Goal: Information Seeking & Learning: Learn about a topic

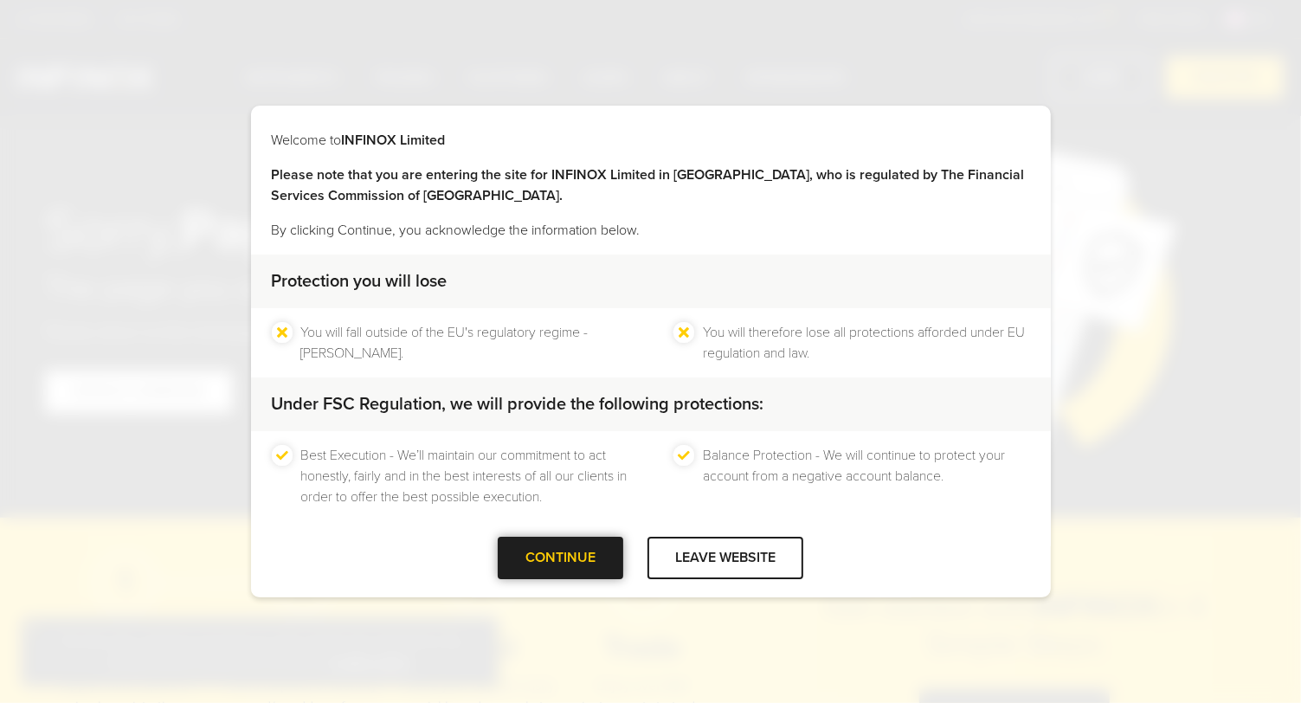
click at [561, 557] on div at bounding box center [561, 557] width 0 height 0
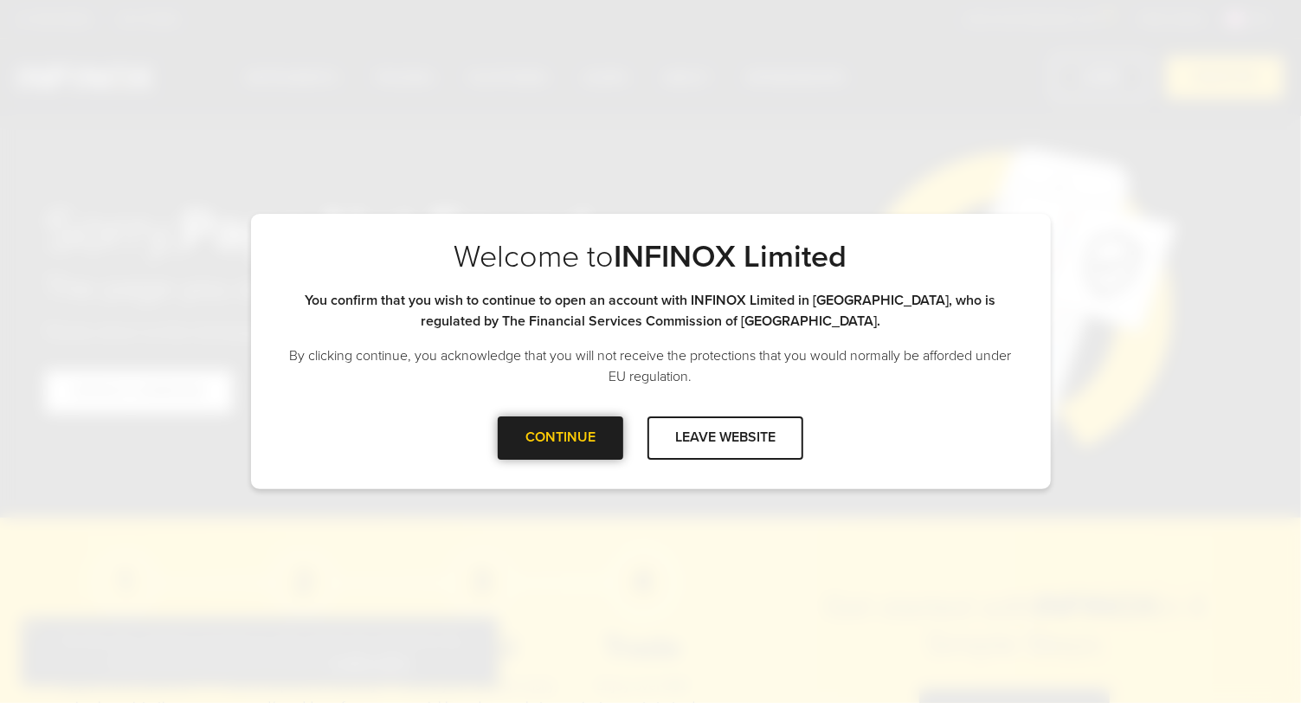
click at [561, 438] on div at bounding box center [561, 438] width 0 height 0
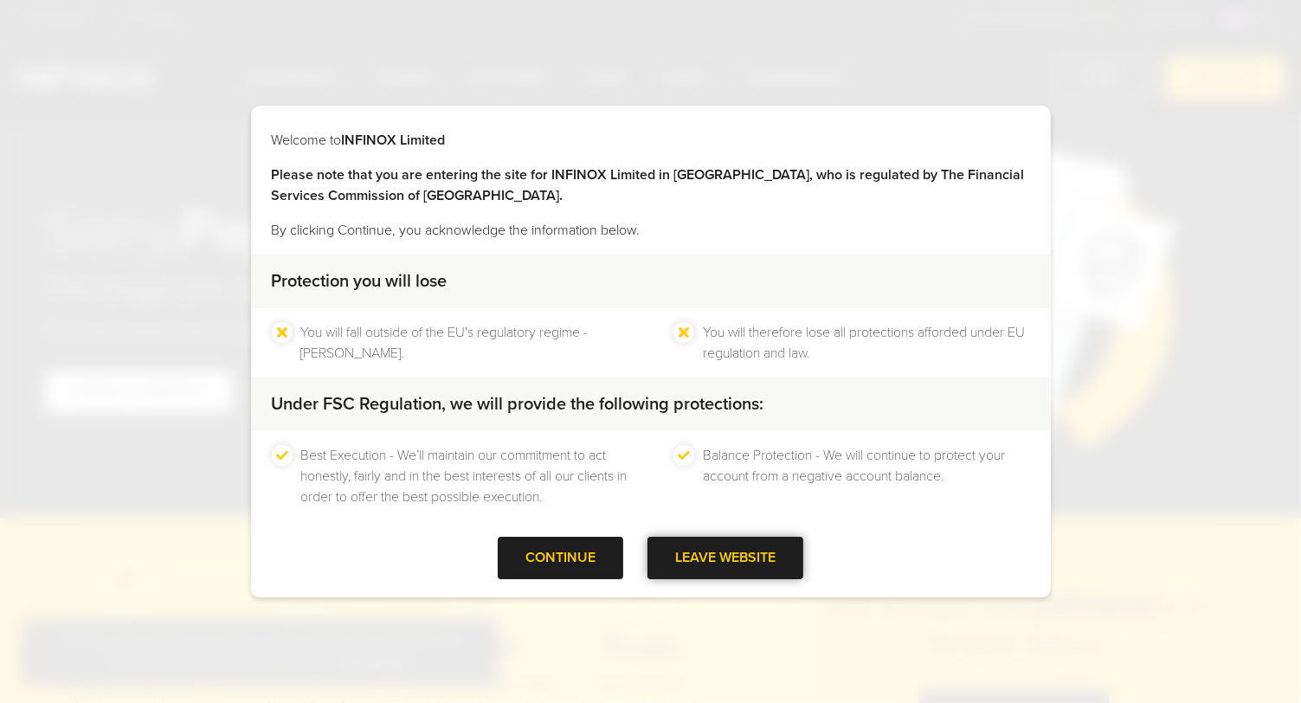
click at [725, 557] on div at bounding box center [725, 557] width 0 height 0
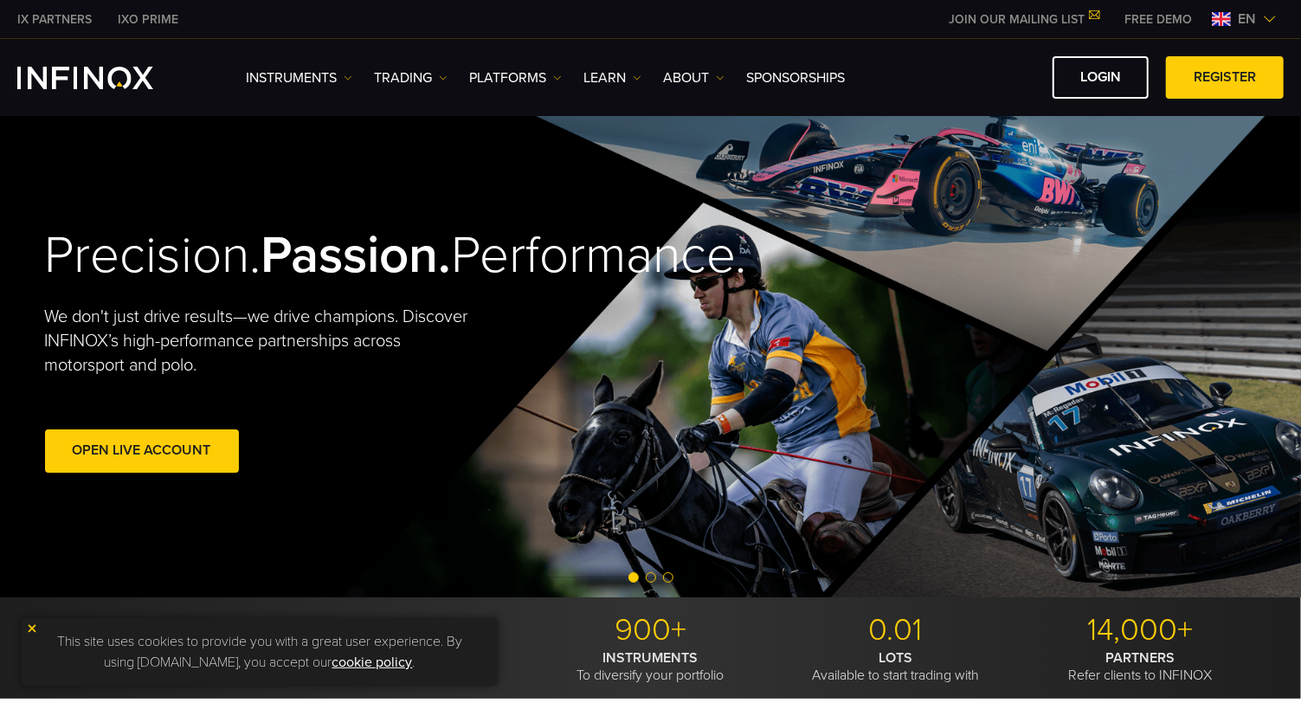
click at [29, 625] on img at bounding box center [32, 628] width 12 height 12
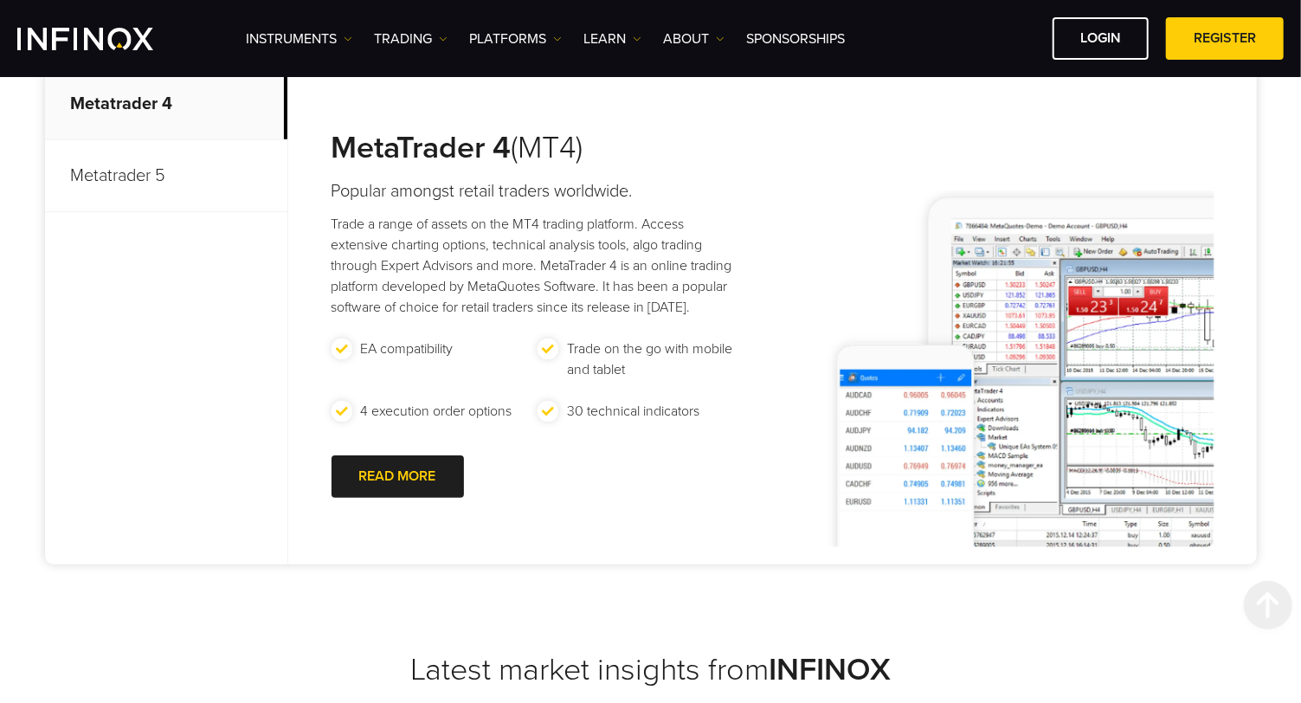
scroll to position [798, 0]
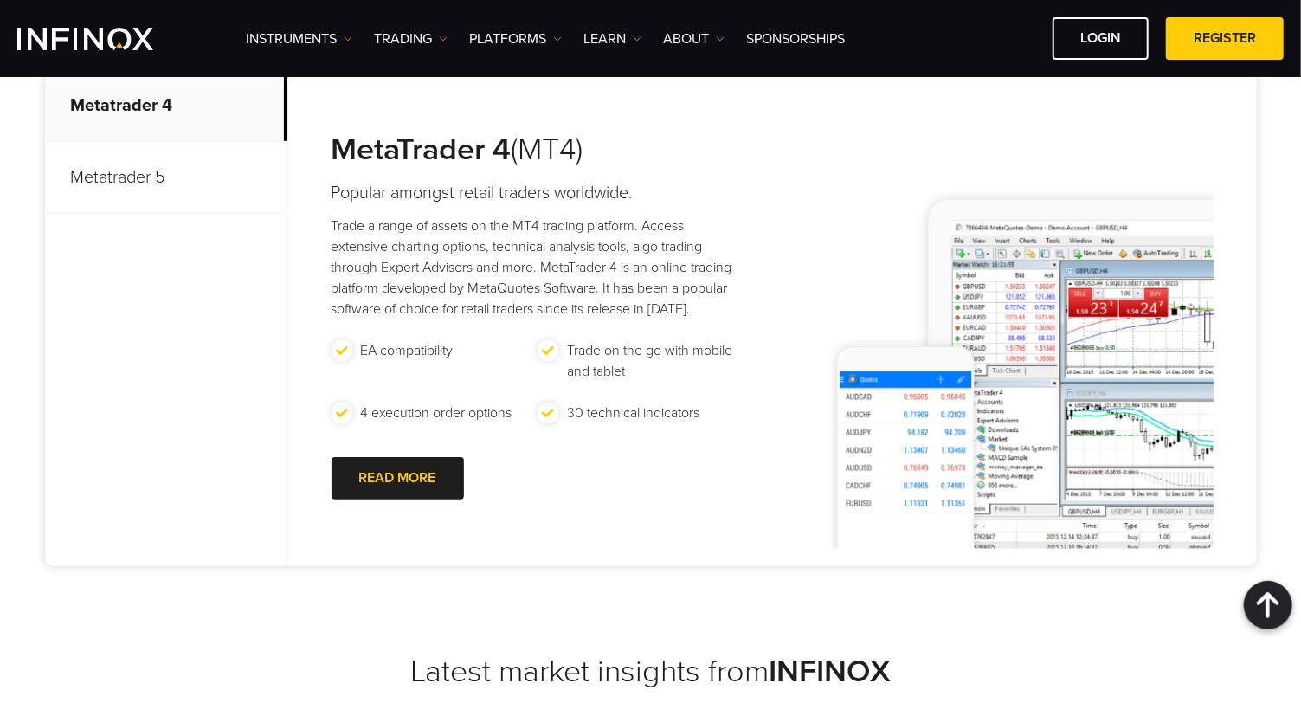
click at [463, 277] on p "Trade a range of assets on the MT4 trading platform. Access extensive charting …" at bounding box center [538, 268] width 413 height 104
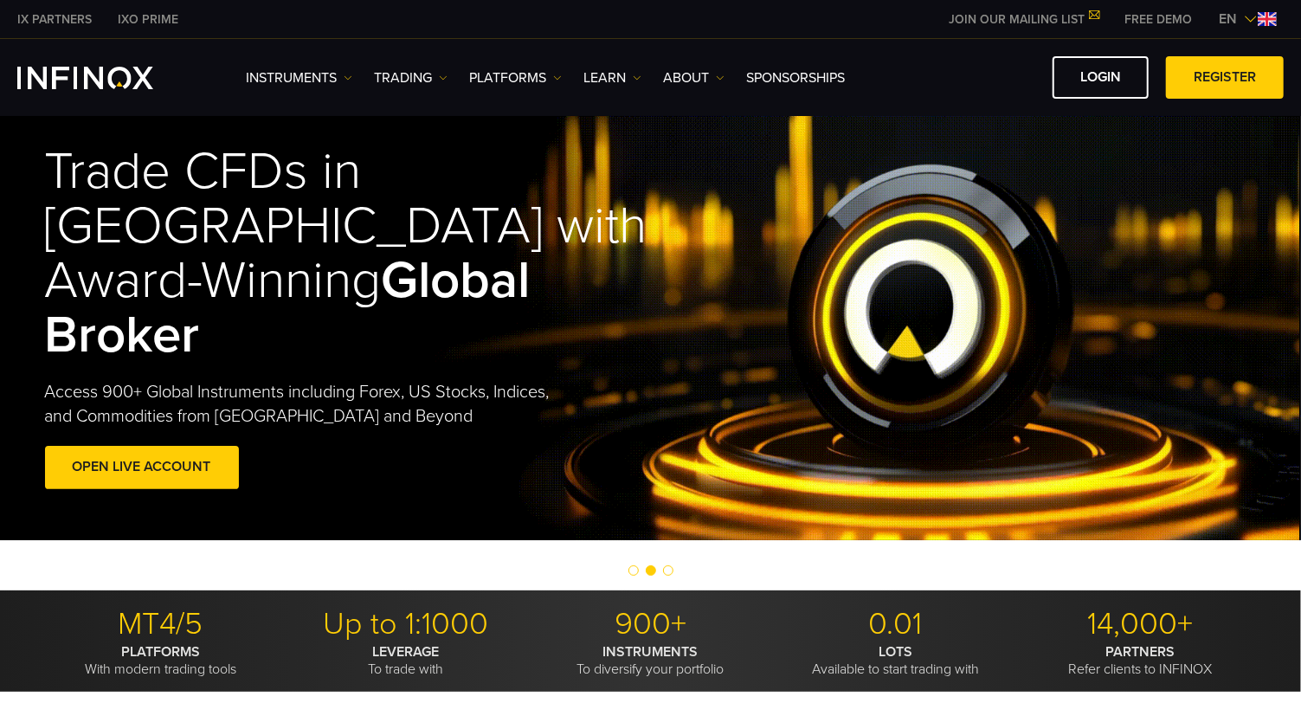
scroll to position [0, 0]
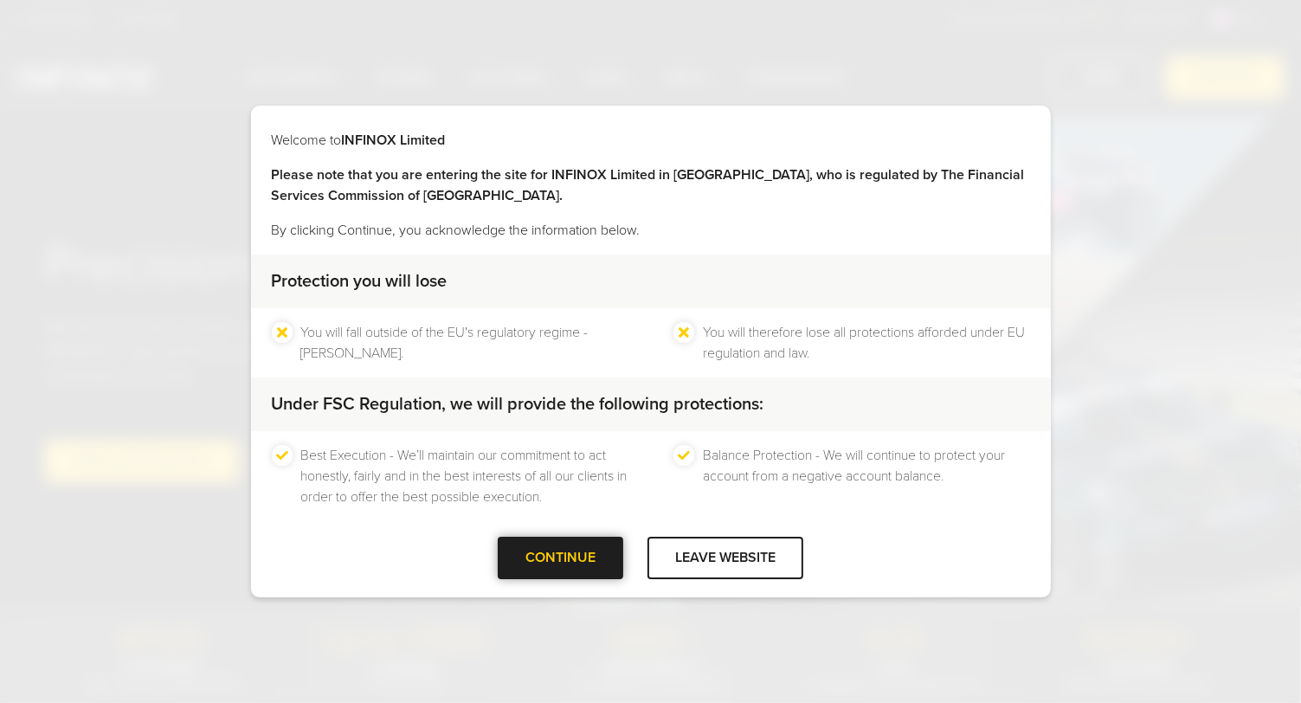
click at [561, 557] on div at bounding box center [561, 557] width 0 height 0
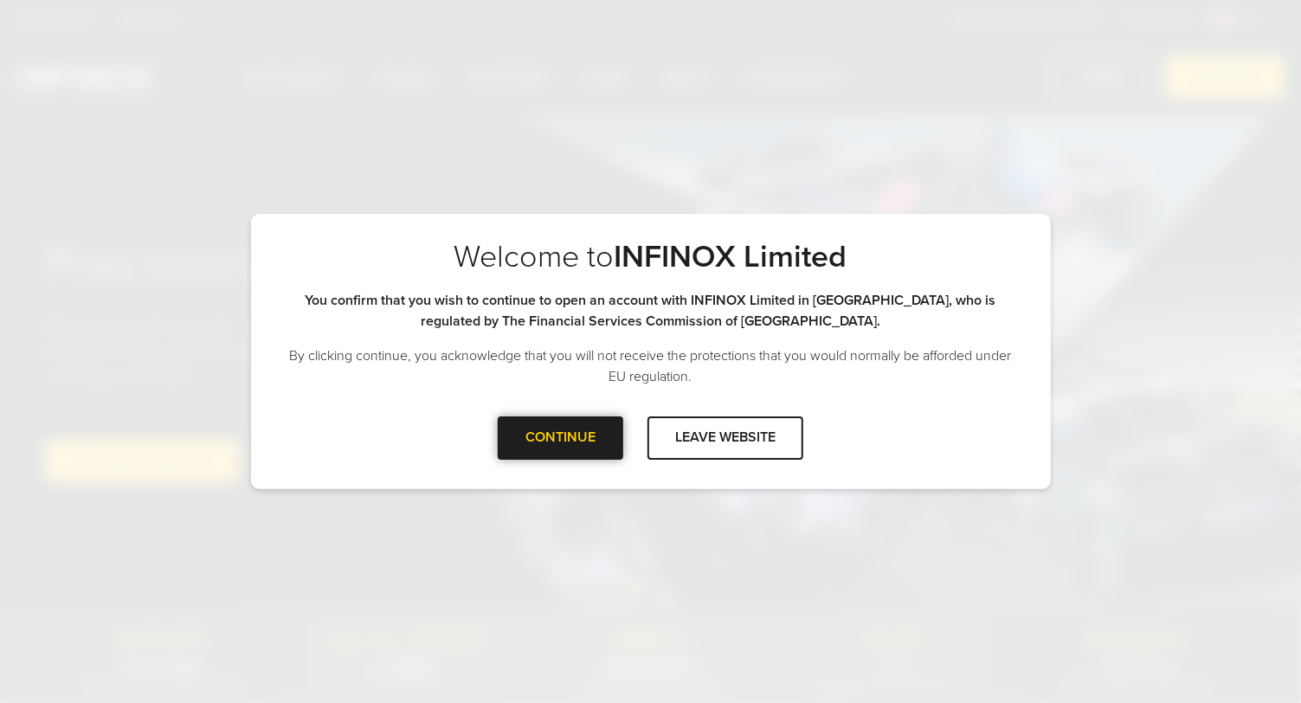
click at [561, 438] on div at bounding box center [561, 438] width 0 height 0
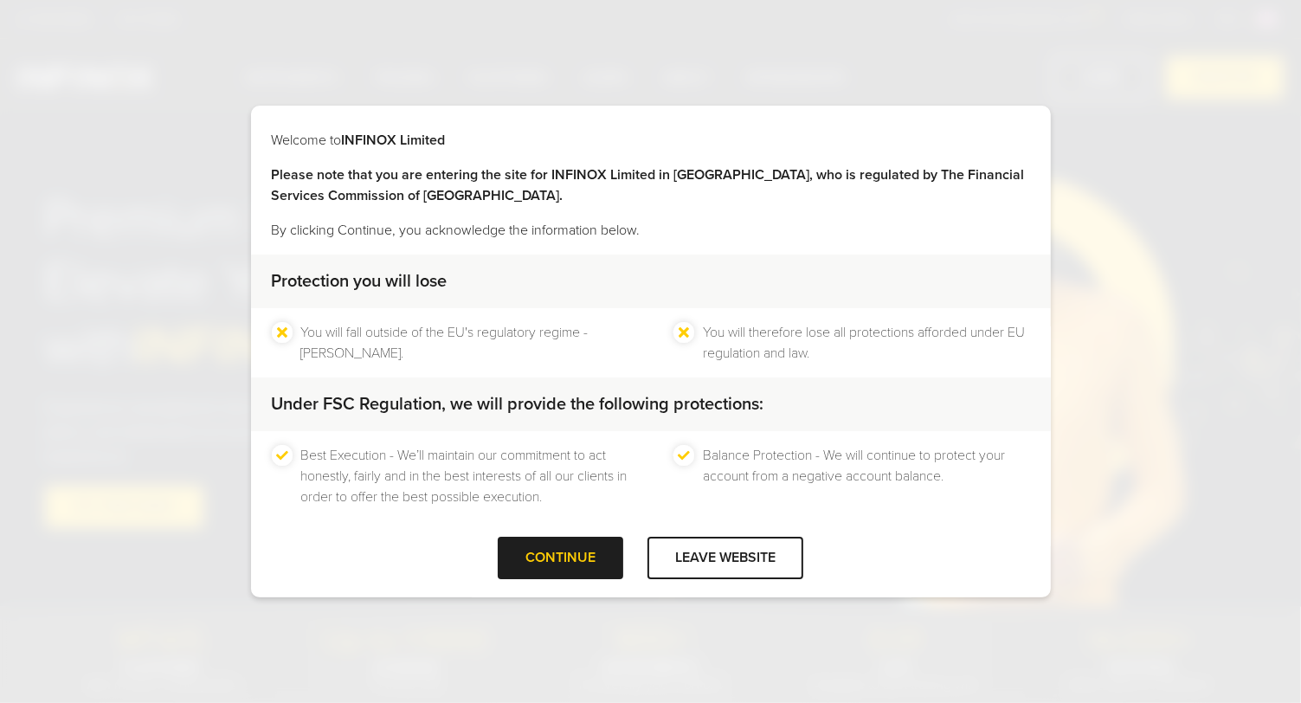
click at [1246, 119] on div "Welcome to INFINOX Limited Please note that you are entering the site for INFIN…" at bounding box center [650, 351] width 1301 height 703
click at [1225, 119] on div "Welcome to INFINOX Limited Please note that you are entering the site for INFIN…" at bounding box center [650, 351] width 1301 height 703
click at [1004, 610] on div "Welcome to INFINOX Limited Please note that you are entering the site for INFIN…" at bounding box center [650, 351] width 1301 height 703
